Goal: Transaction & Acquisition: Book appointment/travel/reservation

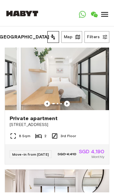
scroll to position [139, 0]
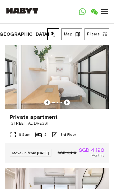
click at [49, 96] on img at bounding box center [57, 73] width 104 height 69
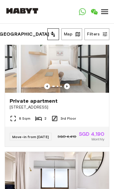
scroll to position [158, 0]
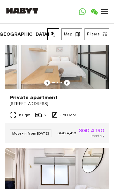
click at [25, 107] on div "Private apartment 78 Moh Guan Terrace" at bounding box center [57, 100] width 104 height 22
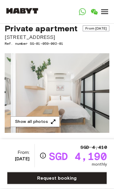
click at [88, 105] on img at bounding box center [57, 93] width 105 height 80
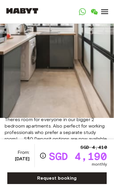
scroll to position [73, 0]
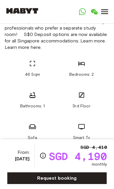
scroll to position [177, 0]
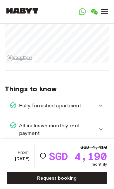
scroll to position [627, 0]
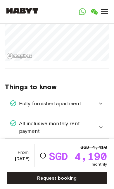
click at [103, 100] on icon at bounding box center [101, 103] width 7 height 7
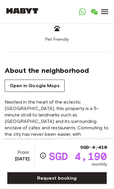
scroll to position [438, 0]
click at [85, 16] on link "Open WhatsApp" at bounding box center [83, 11] width 12 height 23
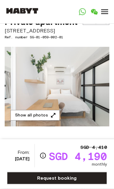
scroll to position [29, 0]
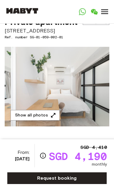
click at [91, 110] on img at bounding box center [57, 87] width 105 height 80
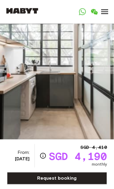
scroll to position [32, 0]
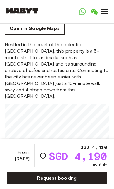
scroll to position [447, 0]
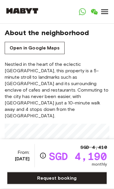
scroll to position [476, 0]
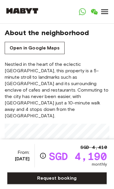
click at [56, 157] on icon "Map marker" at bounding box center [57, 161] width 6 height 8
click at [60, 157] on icon "Map marker" at bounding box center [57, 161] width 6 height 8
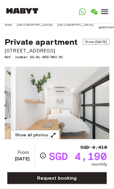
scroll to position [13, 0]
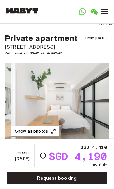
click at [108, 16] on div at bounding box center [104, 11] width 9 height 23
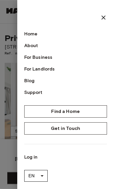
click at [103, 18] on icon at bounding box center [103, 17] width 7 height 7
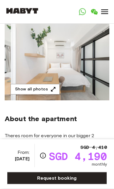
scroll to position [55, 0]
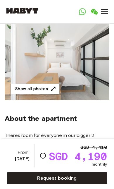
click at [51, 92] on icon "button" at bounding box center [53, 89] width 6 height 6
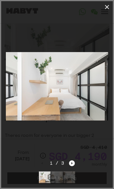
click at [106, 10] on icon "button" at bounding box center [107, 7] width 7 height 7
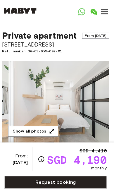
scroll to position [18, 0]
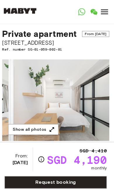
click at [40, 132] on button "Show all photos" at bounding box center [35, 127] width 49 height 11
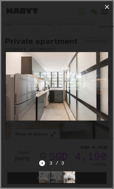
scroll to position [10, 0]
click at [107, 8] on icon "button" at bounding box center [107, 7] width 7 height 7
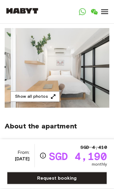
scroll to position [49, 0]
